Goal: Transaction & Acquisition: Book appointment/travel/reservation

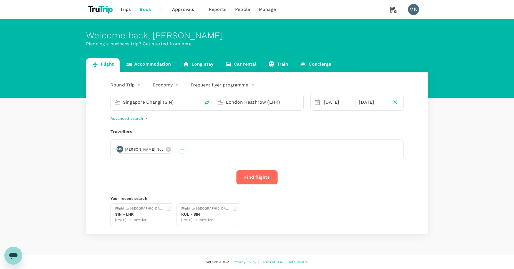
click at [285, 99] on input "London Heathrow (LHR)" at bounding box center [259, 102] width 66 height 9
click at [300, 121] on p "Soekarno-Hatta Intl" at bounding box center [266, 124] width 97 height 6
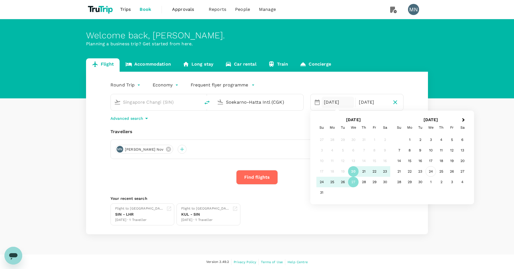
type input "Soekarno-Hatta Intl (CGK)"
click at [428, 172] on div "24" at bounding box center [431, 171] width 11 height 11
click at [377, 172] on div "26" at bounding box center [374, 171] width 11 height 11
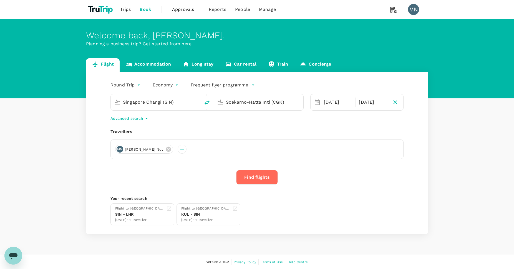
click at [260, 175] on button "Find flights" at bounding box center [257, 177] width 42 height 14
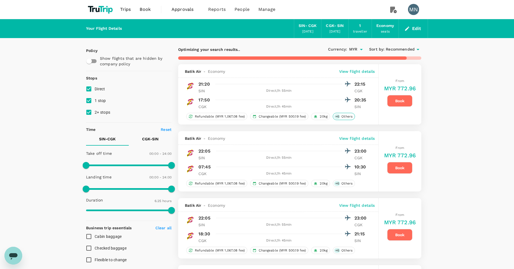
click at [342, 119] on div "+ 6 Others" at bounding box center [344, 116] width 22 height 7
type input "1210"
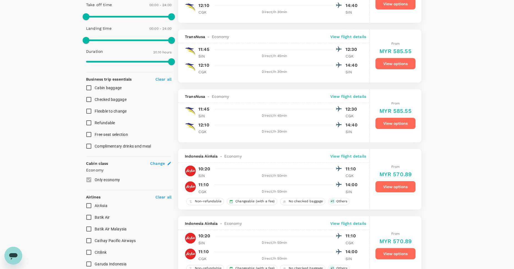
scroll to position [185, 0]
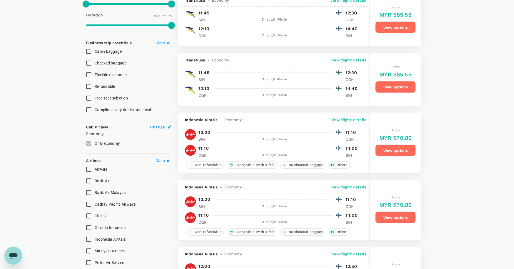
click at [388, 151] on button "View options" at bounding box center [395, 150] width 41 height 12
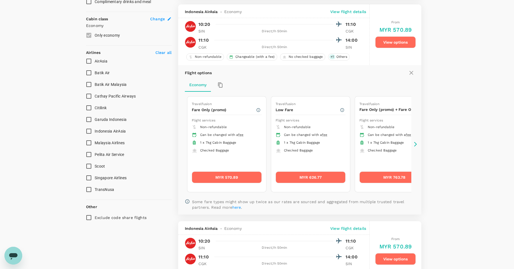
scroll to position [297, 0]
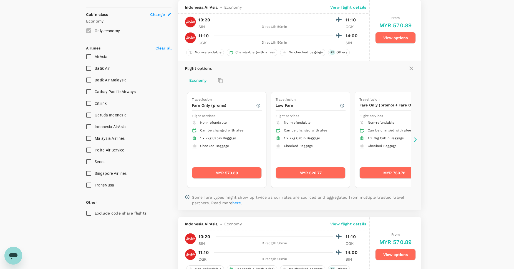
click at [416, 139] on icon at bounding box center [415, 139] width 3 height 5
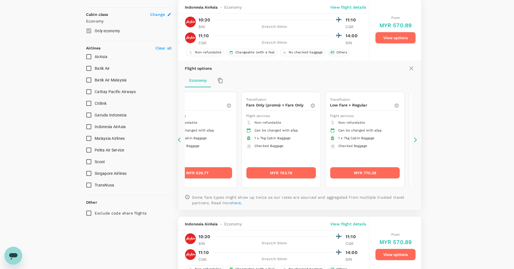
click at [416, 139] on icon at bounding box center [415, 139] width 3 height 5
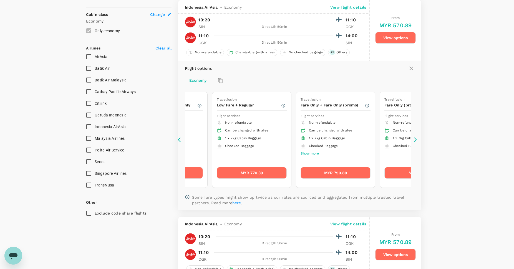
click at [416, 139] on icon at bounding box center [415, 139] width 3 height 5
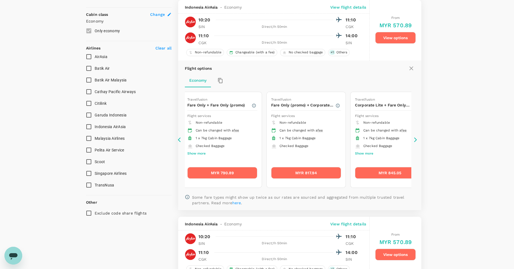
click at [416, 139] on icon at bounding box center [415, 139] width 3 height 5
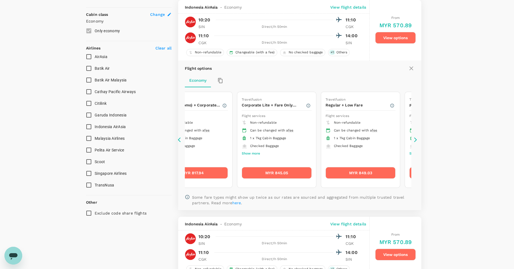
click at [416, 139] on icon at bounding box center [415, 139] width 3 height 5
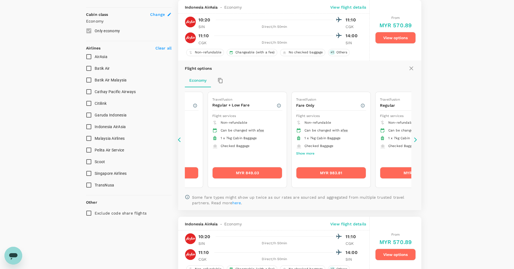
click at [416, 139] on icon at bounding box center [415, 139] width 3 height 5
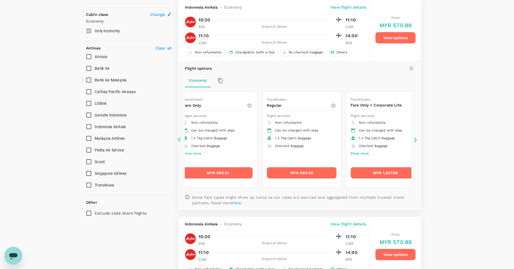
click at [416, 139] on icon at bounding box center [415, 139] width 3 height 5
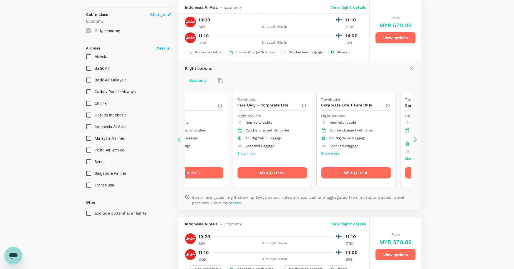
click at [416, 139] on icon at bounding box center [415, 139] width 3 height 5
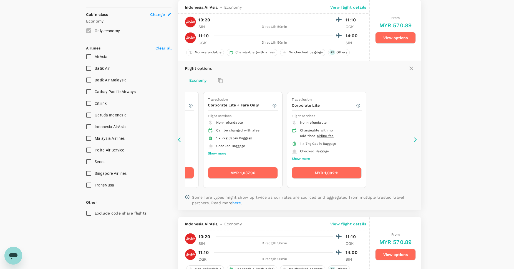
click at [413, 67] on icon at bounding box center [412, 68] width 4 height 4
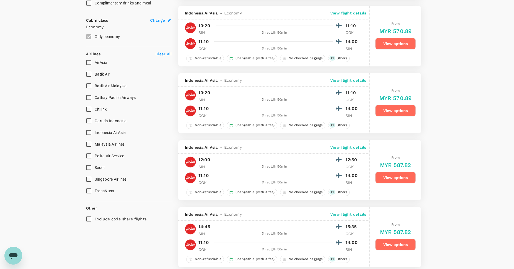
scroll to position [255, 0]
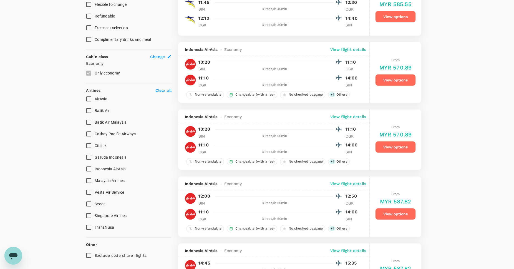
click at [90, 101] on input "AirAsia" at bounding box center [89, 99] width 12 height 12
checkbox input "true"
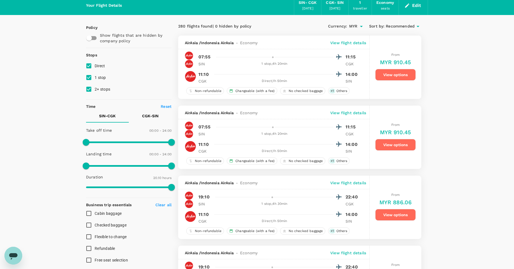
scroll to position [0, 0]
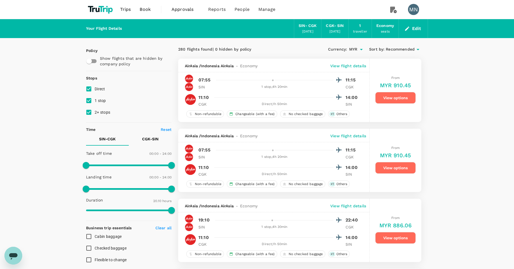
click at [411, 95] on button "View options" at bounding box center [395, 98] width 41 height 12
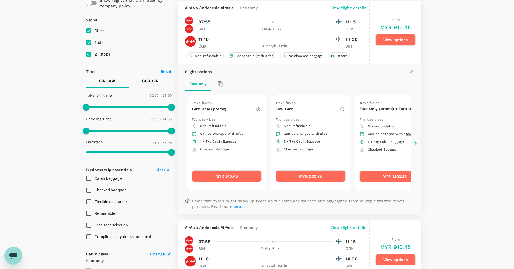
scroll to position [59, 0]
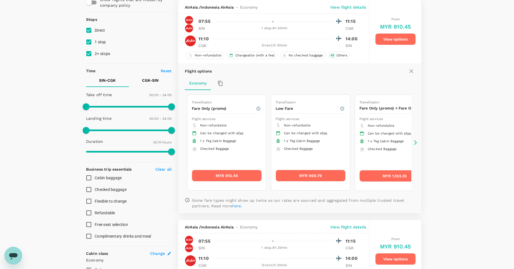
click at [417, 142] on icon at bounding box center [416, 143] width 6 height 6
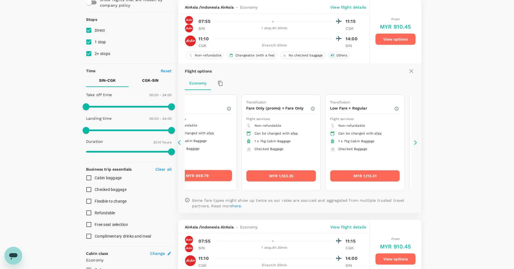
click at [417, 142] on icon at bounding box center [416, 143] width 6 height 6
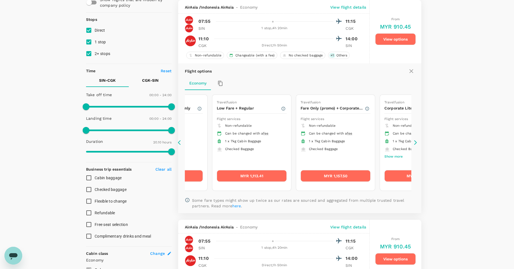
click at [417, 142] on icon at bounding box center [416, 143] width 6 height 6
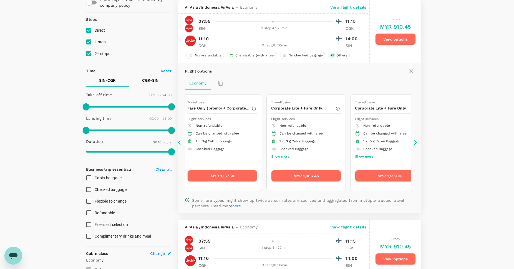
click at [417, 144] on icon at bounding box center [416, 143] width 6 height 6
